Goal: Information Seeking & Learning: Find specific fact

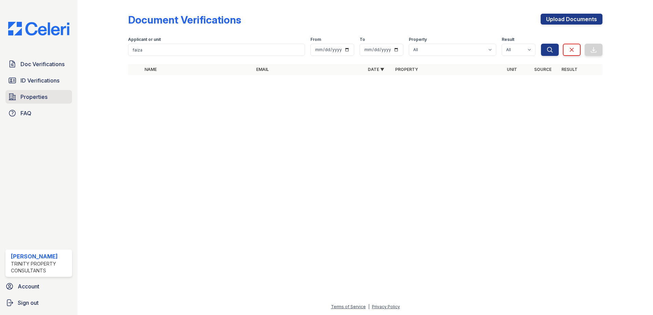
click at [32, 95] on span "Properties" at bounding box center [33, 97] width 27 height 8
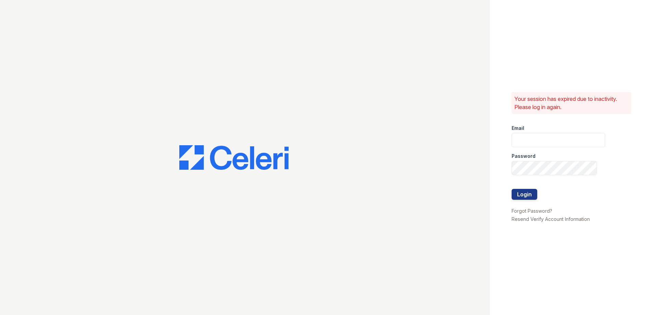
type input "mcarter@trinity-pm.com"
click at [526, 193] on button "Login" at bounding box center [524, 194] width 26 height 11
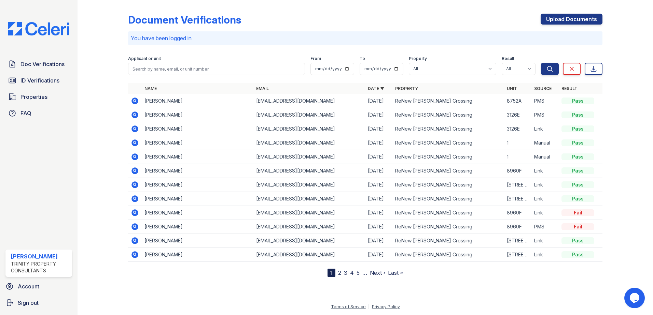
click at [39, 90] on div "Doc Verifications ID Verifications Properties FAQ" at bounding box center [39, 88] width 72 height 63
click at [39, 94] on span "Properties" at bounding box center [33, 97] width 27 height 8
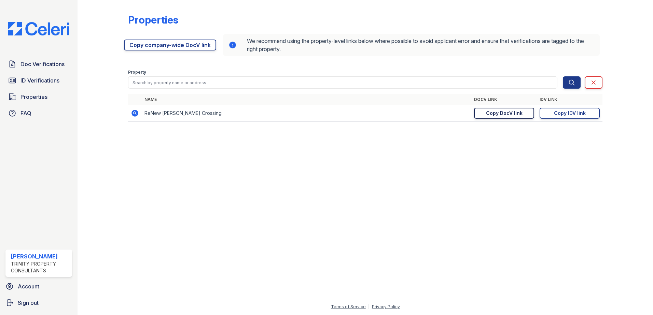
drag, startPoint x: 508, startPoint y: 113, endPoint x: 502, endPoint y: 111, distance: 6.3
click at [507, 113] on div "Copy DocV link" at bounding box center [504, 113] width 37 height 7
click at [38, 79] on span "ID Verifications" at bounding box center [39, 80] width 39 height 8
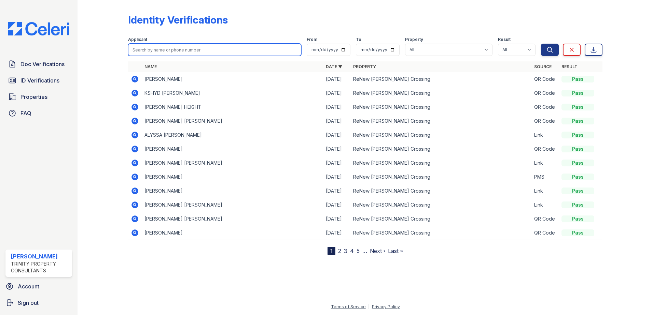
click at [166, 53] on input "search" at bounding box center [214, 50] width 173 height 12
type input "azyia"
click at [541, 44] on button "Search" at bounding box center [550, 50] width 18 height 12
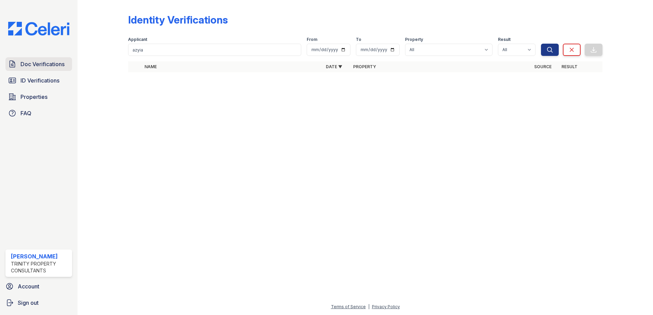
click at [37, 61] on span "Doc Verifications" at bounding box center [42, 64] width 44 height 8
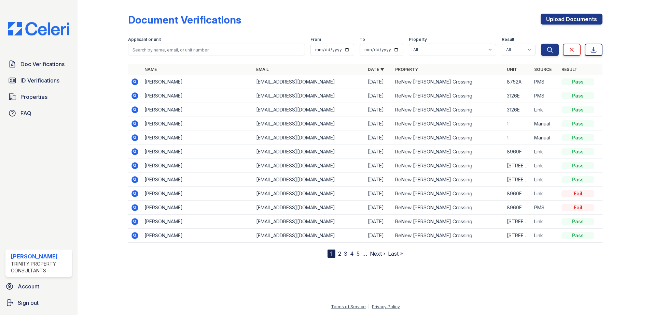
click at [159, 56] on form "Applicant or unit From To Property All ReNew Howard Crossing Result All Pass Ca…" at bounding box center [365, 44] width 474 height 27
click at [160, 55] on input "search" at bounding box center [216, 50] width 177 height 12
type input "azyia"
click at [541, 44] on button "Search" at bounding box center [550, 50] width 18 height 12
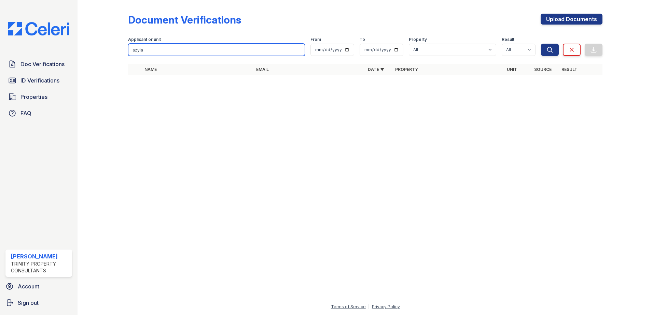
drag, startPoint x: 160, startPoint y: 52, endPoint x: 80, endPoint y: 46, distance: 81.1
click at [80, 46] on div "Document Verifications Upload Documents Filter Applicant or unit azyia From To …" at bounding box center [364, 157] width 575 height 315
type input "ryans"
click at [541, 44] on button "Search" at bounding box center [550, 50] width 18 height 12
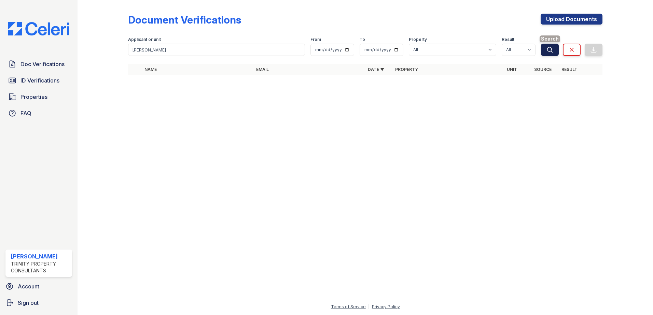
click at [552, 49] on icon "submit" at bounding box center [549, 49] width 7 height 7
click at [42, 97] on span "Properties" at bounding box center [33, 97] width 27 height 8
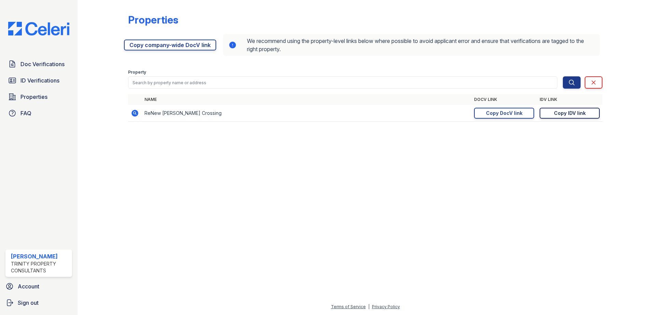
click at [554, 111] on link "Copy IDV link Copy link" at bounding box center [569, 113] width 60 height 11
click at [46, 78] on span "ID Verifications" at bounding box center [39, 80] width 39 height 8
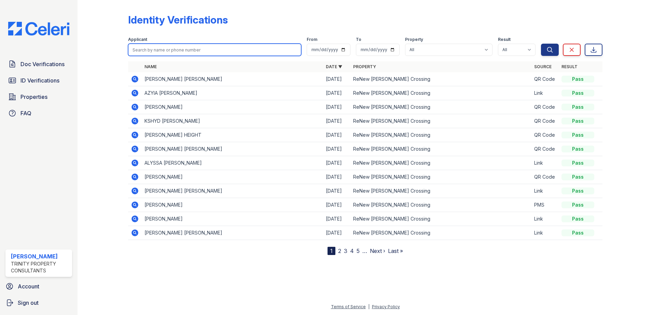
click at [155, 50] on input "search" at bounding box center [214, 50] width 173 height 12
drag, startPoint x: 112, startPoint y: 124, endPoint x: 118, endPoint y: 121, distance: 7.5
click at [112, 124] on div at bounding box center [108, 129] width 40 height 253
click at [134, 95] on icon at bounding box center [134, 93] width 7 height 7
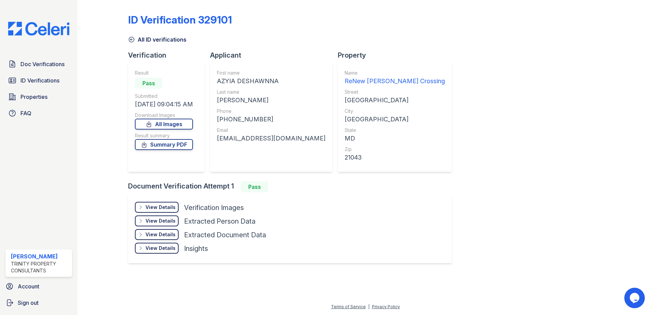
click at [158, 207] on div "View Details" at bounding box center [160, 207] width 30 height 7
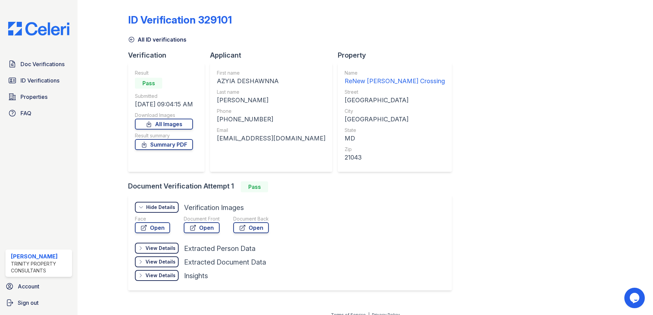
click at [203, 234] on div "Document Front Open" at bounding box center [202, 226] width 36 height 20
click at [210, 232] on link "Open" at bounding box center [202, 228] width 36 height 11
click at [34, 89] on div "Doc Verifications ID Verifications Properties FAQ" at bounding box center [39, 88] width 72 height 63
click at [45, 80] on span "ID Verifications" at bounding box center [39, 80] width 39 height 8
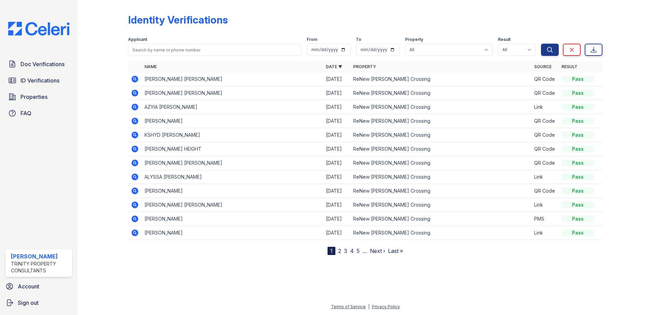
drag, startPoint x: 239, startPoint y: 94, endPoint x: 152, endPoint y: 79, distance: 88.1
click at [152, 79] on table "Name Date ▼ Property Source Result ERIKA VANESSA PORTILLO ROMERO 09/29/25 ReNew…" at bounding box center [365, 150] width 474 height 179
drag, startPoint x: 152, startPoint y: 79, endPoint x: 132, endPoint y: 91, distance: 23.4
click at [132, 91] on icon at bounding box center [134, 93] width 7 height 7
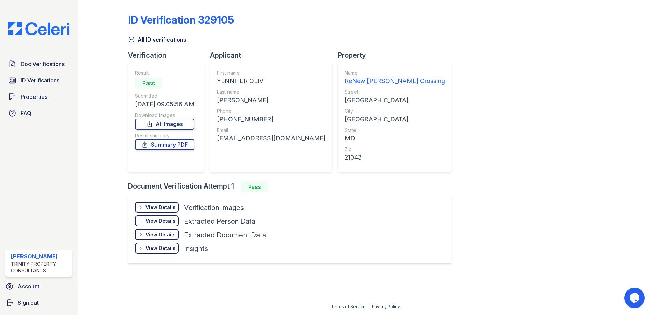
click at [165, 208] on div "View Details" at bounding box center [160, 207] width 30 height 7
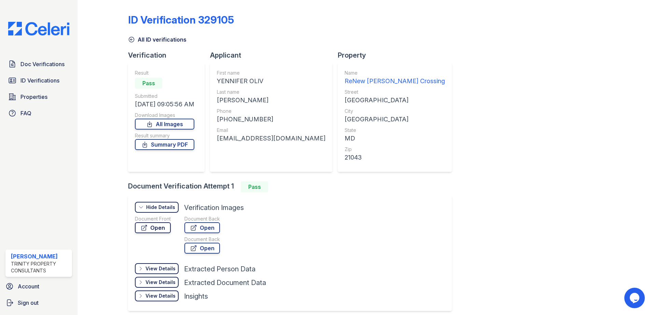
click at [147, 226] on icon at bounding box center [144, 228] width 5 height 5
click at [235, 80] on div "YENNIFER OLIV" at bounding box center [271, 81] width 109 height 10
drag, startPoint x: 235, startPoint y: 80, endPoint x: 215, endPoint y: 80, distance: 19.8
click at [215, 80] on div "First name YENNIFER OLIV Last name HERNANDEZ GUTIERREZ Phone +12407419134 Email…" at bounding box center [271, 117] width 122 height 109
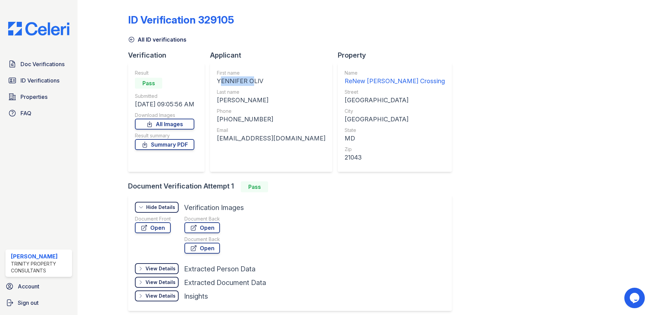
click at [222, 78] on div "YENNIFER OLIV" at bounding box center [271, 81] width 109 height 10
drag, startPoint x: 220, startPoint y: 80, endPoint x: 264, endPoint y: 80, distance: 44.0
click at [264, 80] on div "YENNIFER OLIV" at bounding box center [271, 81] width 109 height 10
copy div "YENNIFER OLIV"
drag, startPoint x: 218, startPoint y: 100, endPoint x: 288, endPoint y: 97, distance: 69.7
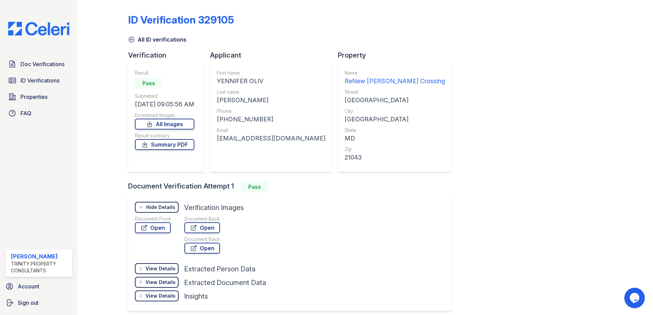
click at [288, 97] on div "First name YENNIFER OLIV Last name HERNANDEZ GUTIERREZ Phone +12407419134 Email…" at bounding box center [271, 117] width 122 height 109
drag, startPoint x: 288, startPoint y: 97, endPoint x: 267, endPoint y: 99, distance: 21.6
click at [267, 99] on div "HERNANDEZ GUTIERREZ" at bounding box center [271, 101] width 109 height 10
drag, startPoint x: 220, startPoint y: 100, endPoint x: 293, endPoint y: 96, distance: 73.2
click at [293, 96] on div "First name YENNIFER OLIV Last name HERNANDEZ GUTIERREZ Phone +12407419134 Email…" at bounding box center [271, 117] width 122 height 109
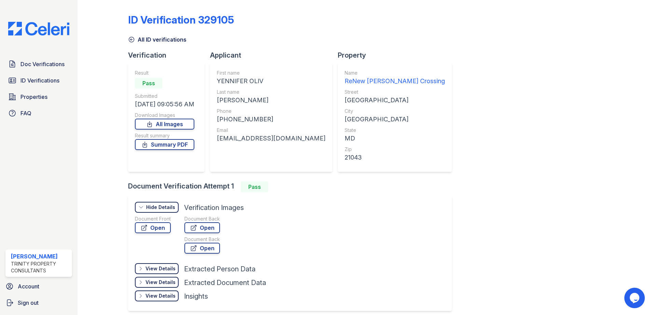
copy div "HERNANDEZ GUTIERREZ"
drag, startPoint x: 227, startPoint y: 118, endPoint x: 262, endPoint y: 115, distance: 35.3
click at [262, 115] on div "+12407419134" at bounding box center [271, 120] width 109 height 10
copy div "2407419134"
drag, startPoint x: 213, startPoint y: 135, endPoint x: 295, endPoint y: 147, distance: 82.5
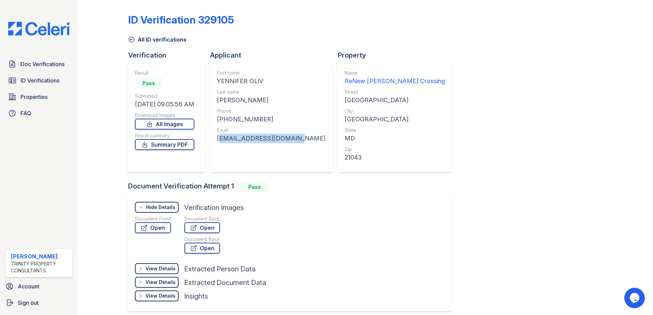
click at [295, 147] on div "First name YENNIFER OLIV Last name HERNANDEZ GUTIERREZ Phone +12407419134 Email…" at bounding box center [271, 117] width 122 height 109
copy div "h.olivia1996@gmail.com"
click at [53, 74] on link "ID Verifications" at bounding box center [38, 81] width 67 height 14
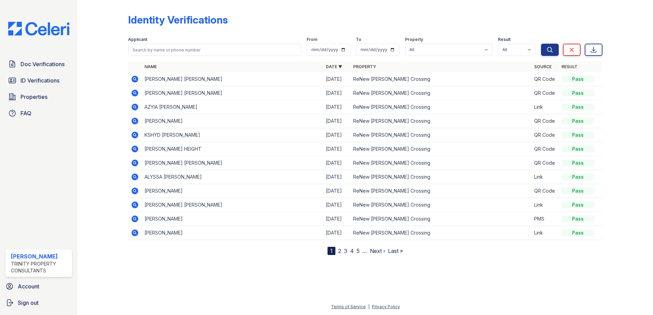
click at [133, 81] on icon at bounding box center [134, 79] width 7 height 7
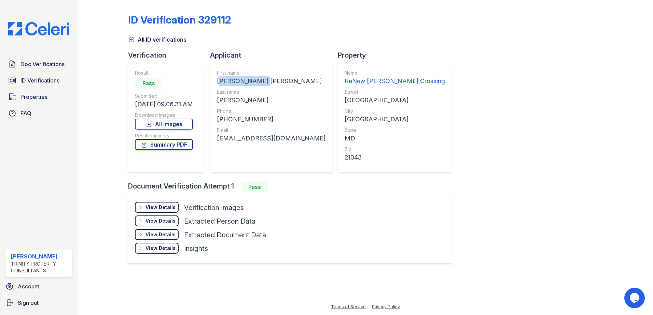
drag, startPoint x: 216, startPoint y: 81, endPoint x: 270, endPoint y: 80, distance: 54.6
click at [270, 80] on div "First name [PERSON_NAME] [PERSON_NAME] Last name [PERSON_NAME] Phone [PHONE_NUM…" at bounding box center [271, 117] width 122 height 109
copy div "[PERSON_NAME] [PERSON_NAME]"
drag, startPoint x: 226, startPoint y: 101, endPoint x: 274, endPoint y: 102, distance: 48.1
click at [274, 102] on div "First name [PERSON_NAME] [PERSON_NAME] Last name [PERSON_NAME] Phone [PHONE_NUM…" at bounding box center [271, 117] width 122 height 109
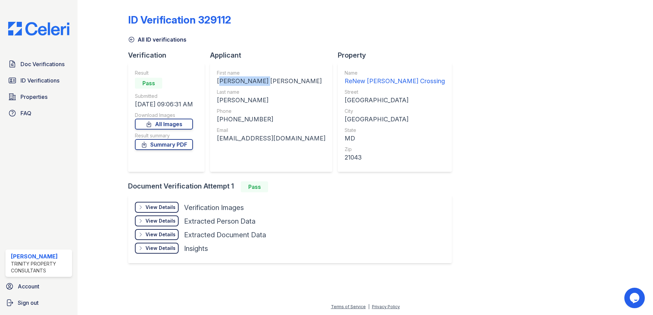
copy div "[PERSON_NAME]"
drag, startPoint x: 225, startPoint y: 119, endPoint x: 275, endPoint y: 117, distance: 50.2
click at [275, 117] on div "[PHONE_NUMBER]" at bounding box center [271, 120] width 109 height 10
copy div "2403309560"
drag, startPoint x: 219, startPoint y: 139, endPoint x: 315, endPoint y: 139, distance: 95.9
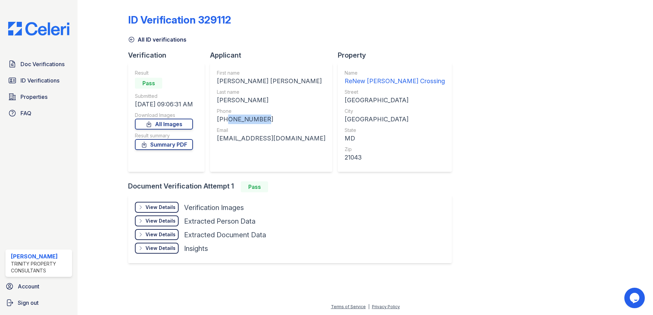
click at [315, 139] on div "First name [PERSON_NAME] [PERSON_NAME] Last name [PERSON_NAME] Phone [PHONE_NUM…" at bounding box center [271, 117] width 122 height 109
copy div "[EMAIL_ADDRESS][DOMAIN_NAME]"
click at [243, 102] on div "[PERSON_NAME]" at bounding box center [271, 101] width 109 height 10
drag, startPoint x: 219, startPoint y: 82, endPoint x: 267, endPoint y: 79, distance: 48.3
click at [267, 79] on div "[PERSON_NAME] [PERSON_NAME]" at bounding box center [271, 81] width 109 height 10
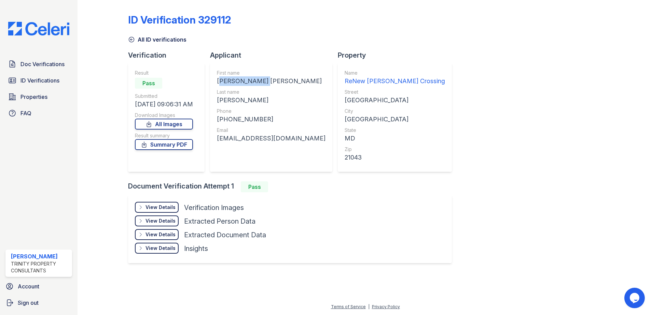
copy div "[PERSON_NAME] [PERSON_NAME]"
drag, startPoint x: 216, startPoint y: 97, endPoint x: 277, endPoint y: 97, distance: 60.4
click at [277, 97] on div "First name [PERSON_NAME] [PERSON_NAME] Last name [PERSON_NAME] Phone [PHONE_NUM…" at bounding box center [271, 117] width 122 height 109
copy div "[PERSON_NAME]"
drag, startPoint x: 226, startPoint y: 117, endPoint x: 262, endPoint y: 116, distance: 35.5
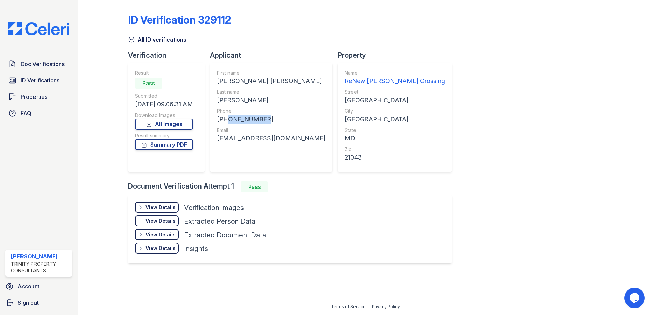
click at [262, 116] on div "[PHONE_NUMBER]" at bounding box center [271, 120] width 109 height 10
copy div "2403309560"
drag, startPoint x: 217, startPoint y: 139, endPoint x: 315, endPoint y: 142, distance: 98.0
click at [315, 142] on div "First name [PERSON_NAME] [PERSON_NAME] Last name [PERSON_NAME] Phone [PHONE_NUM…" at bounding box center [271, 117] width 122 height 109
copy div "[EMAIL_ADDRESS][DOMAIN_NAME]"
